Goal: Navigation & Orientation: Find specific page/section

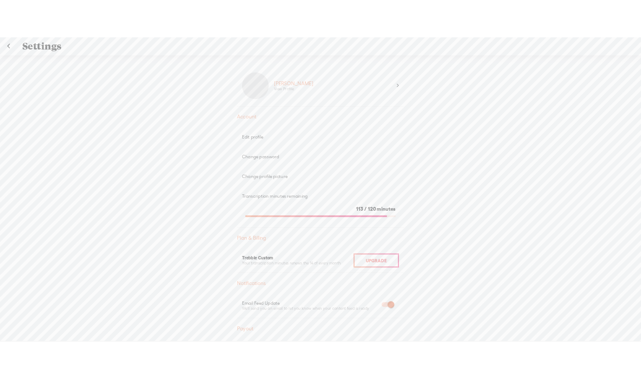
scroll to position [5, 0]
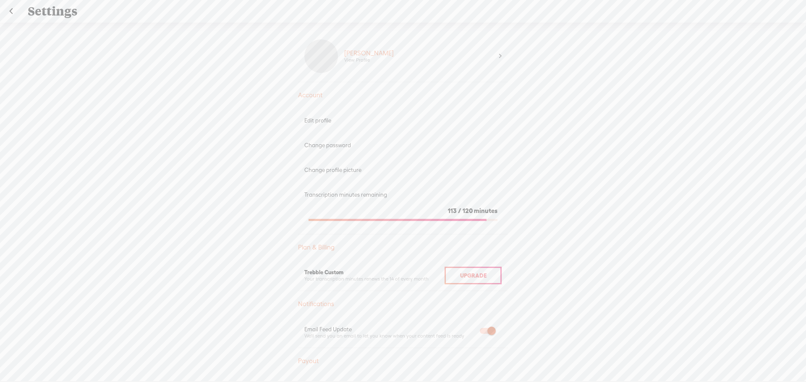
click at [12, 12] on link at bounding box center [10, 11] width 21 height 22
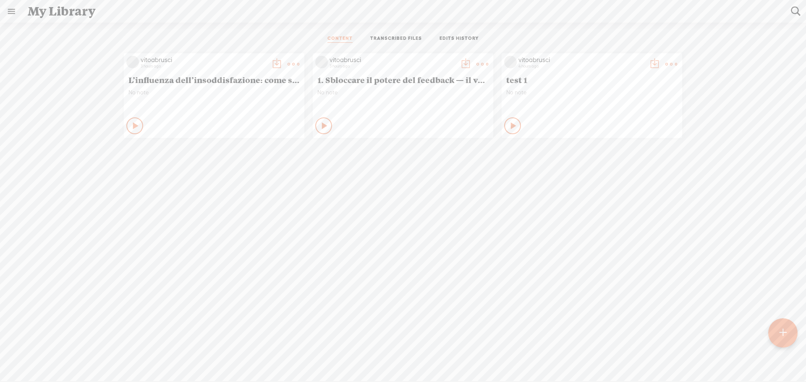
click at [154, 198] on div "vitoabrusci 3 hours ago L’influenza dell’insoddisfazione: come si diffonde la n…" at bounding box center [402, 225] width 793 height 353
click at [54, 64] on div "vitoabrusci 3 hours ago L’influenza dell’insoddisfazione: come si diffonde la n…" at bounding box center [402, 95] width 793 height 93
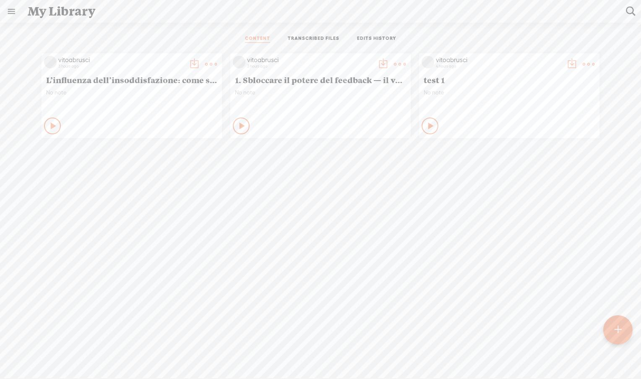
drag, startPoint x: 450, startPoint y: 0, endPoint x: 170, endPoint y: -42, distance: 283.4
click at [170, 0] on html "You have 113 minutes of transcription remaining. Upgrade to increase your limit…" at bounding box center [320, 189] width 641 height 379
